Goal: Information Seeking & Learning: Understand process/instructions

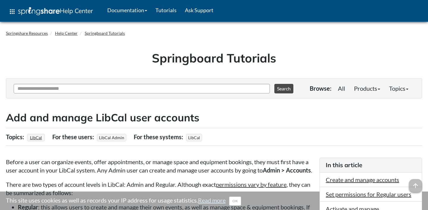
scroll to position [1277, 0]
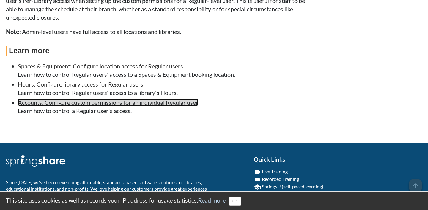
click at [57, 106] on link "Accounts: Configure custom permissions for an individual Regular user" at bounding box center [108, 102] width 181 height 7
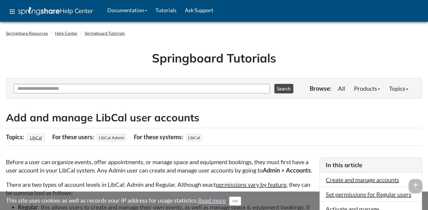
scroll to position [1276, 0]
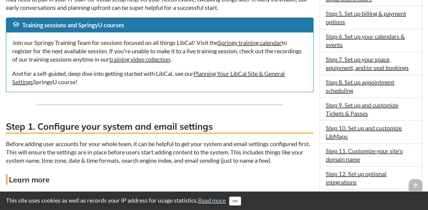
scroll to position [305, 0]
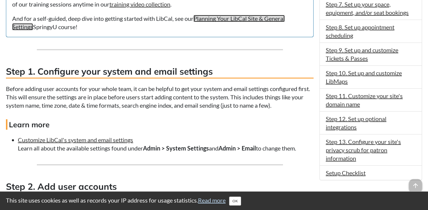
click at [243, 16] on link "Planning Your LibCal Site & General Settings" at bounding box center [148, 22] width 273 height 15
